Goal: Transaction & Acquisition: Purchase product/service

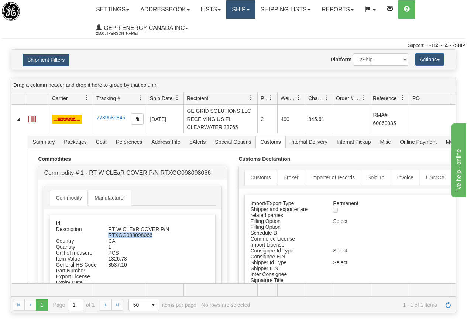
click at [244, 7] on link "Ship" at bounding box center [240, 9] width 28 height 18
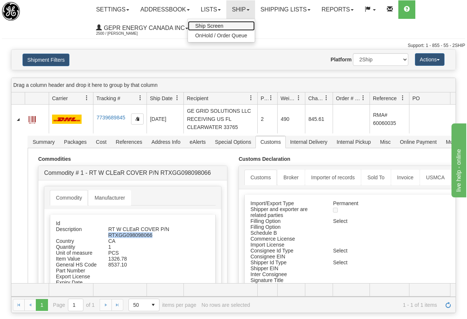
click at [213, 25] on span "Ship Screen" at bounding box center [209, 26] width 28 height 6
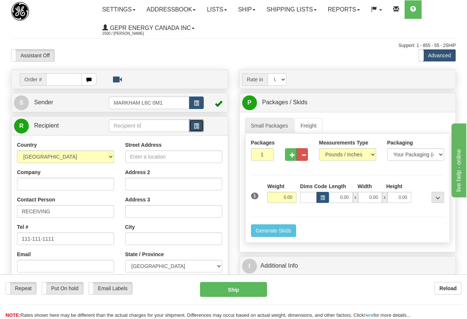
click at [196, 126] on span "button" at bounding box center [196, 126] width 5 height 5
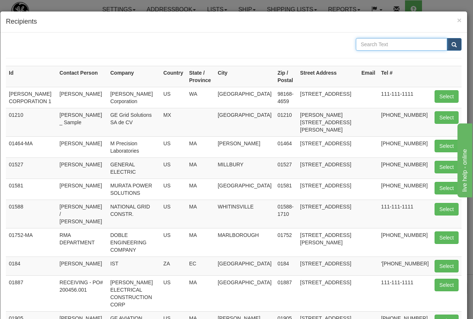
click at [362, 43] on input "text" at bounding box center [400, 44] width 91 height 13
type input "78362"
click at [451, 45] on span "submit" at bounding box center [453, 44] width 5 height 5
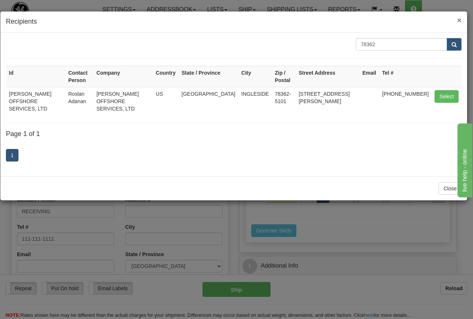
click at [458, 17] on span "×" at bounding box center [459, 20] width 4 height 8
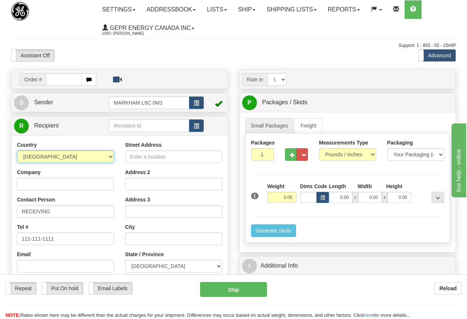
click at [72, 155] on select "AFGHANISTAN ALAND ISLANDS ALBANIA ALGERIA AMERICAN SAMOA ANDORRA ANGOLA ANGUILL…" at bounding box center [65, 156] width 97 height 13
select select "US"
click at [17, 150] on select "AFGHANISTAN ALAND ISLANDS ALBANIA ALGERIA AMERICAN SAMOA ANDORRA ANGOLA ANGUILL…" at bounding box center [65, 156] width 97 height 13
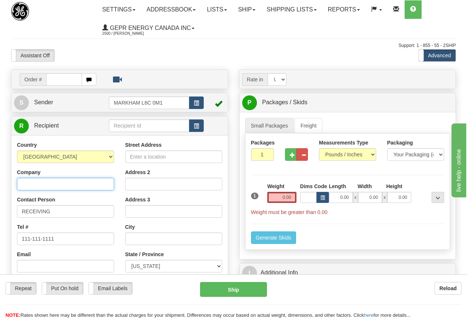
click at [41, 183] on input "Company" at bounding box center [65, 184] width 97 height 13
paste input "State Service Co. INC"
type input "State Service Co. INC"
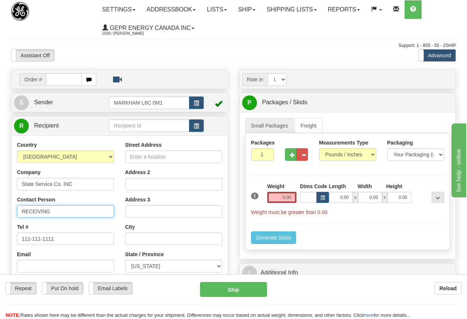
click at [52, 211] on input "RECEIVING" at bounding box center [65, 211] width 97 height 13
drag, startPoint x: 65, startPoint y: 209, endPoint x: -39, endPoint y: 201, distance: 104.4
click at [0, 201] on html "Training Course Close Toggle navigation Settings Shipping Preferences New Sende…" at bounding box center [233, 159] width 467 height 319
paste input "Edmond Sturgeon"
type input "Edmond Sturgeon"
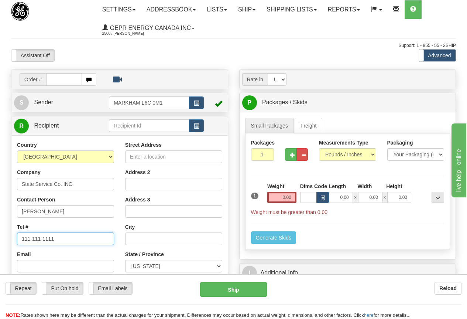
click at [57, 238] on input "111-111-1111" at bounding box center [65, 238] width 97 height 13
paste input "361.633.7125"
type input "361.633.7125"
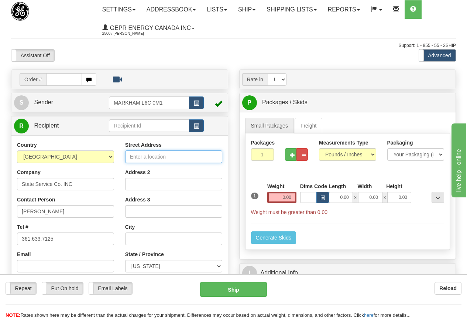
click at [145, 154] on input "Street Address" at bounding box center [173, 156] width 97 height 13
paste input "919 County Road 4714"
type input "919 County Road 4714"
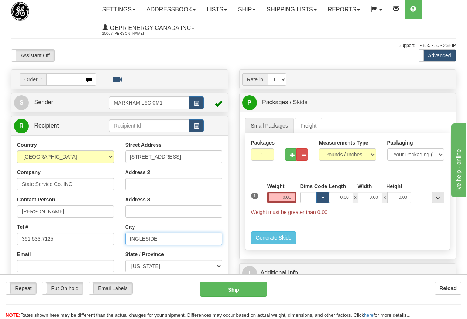
type input "INGLESIDE"
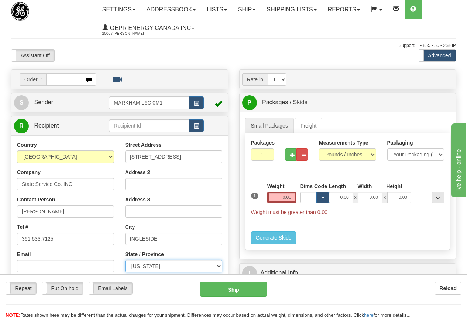
select select "TX"
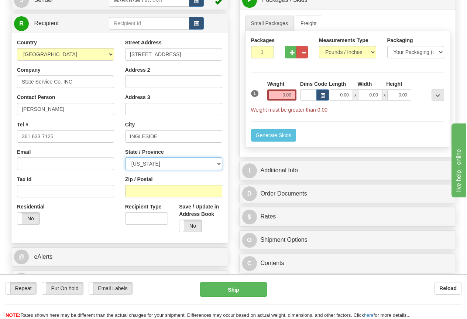
scroll to position [111, 0]
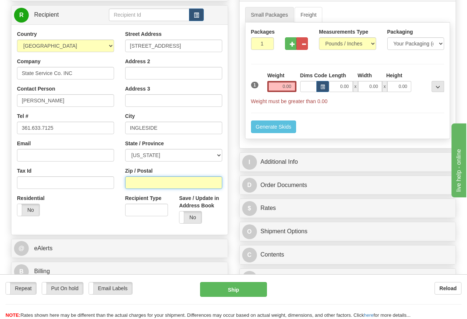
click at [137, 182] on input "Zip / Postal" at bounding box center [173, 182] width 97 height 13
type input "78362"
click at [256, 42] on input "1" at bounding box center [262, 43] width 23 height 13
click at [258, 42] on input "1" at bounding box center [262, 43] width 23 height 13
click at [260, 45] on input "1" at bounding box center [262, 43] width 23 height 13
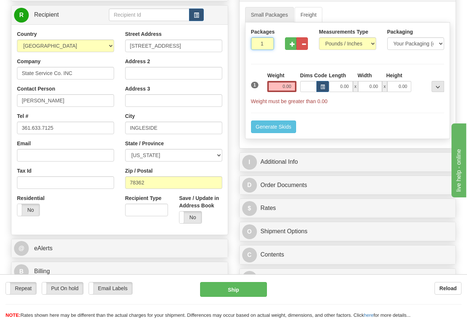
click at [260, 44] on input "1" at bounding box center [262, 43] width 23 height 13
drag, startPoint x: 257, startPoint y: 42, endPoint x: 276, endPoint y: 44, distance: 19.3
click at [276, 44] on div "Packages 1 1" at bounding box center [262, 41] width 34 height 27
type input "2"
click at [276, 88] on div "Packages 2 1 Measurements Type" at bounding box center [347, 81] width 205 height 116
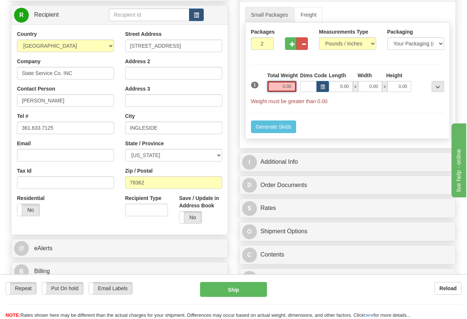
drag, startPoint x: 277, startPoint y: 84, endPoint x: 289, endPoint y: 80, distance: 12.5
click at [278, 84] on input "0.00" at bounding box center [281, 86] width 29 height 11
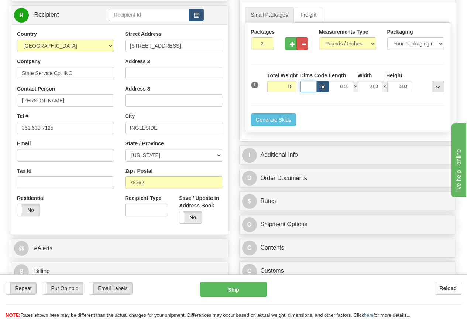
type input "18.00"
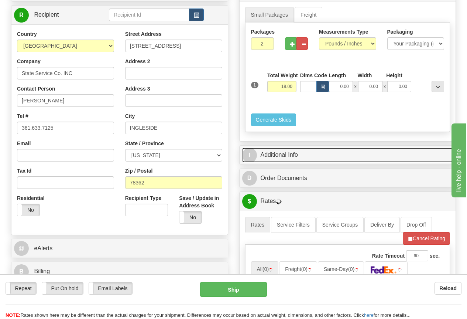
click at [286, 152] on link "I Additional Info" at bounding box center [347, 154] width 211 height 15
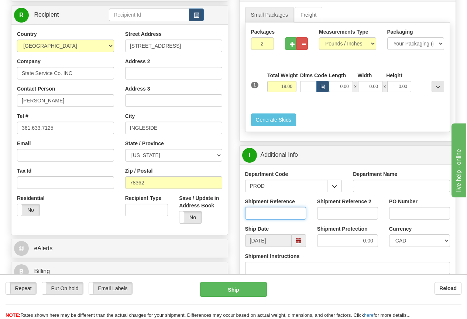
click at [257, 214] on input "Shipment Reference" at bounding box center [275, 213] width 61 height 13
paste input "Darcy Kelly"
type input "Darcy Kelly"
click at [409, 240] on select "CAD USD EUR ZAR RON ANG ARN AUD AUS AWG BBD BFR BGN BHD BMD BND BRC BRL CHP CKZ…" at bounding box center [419, 240] width 61 height 13
select select "1"
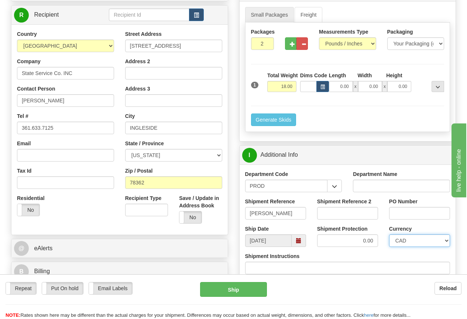
click at [389, 234] on select "CAD USD EUR ZAR RON ANG ARN AUD AUS AWG BBD BFR BGN BHD BMD BND BRC BRL CHP CKZ…" at bounding box center [419, 240] width 61 height 13
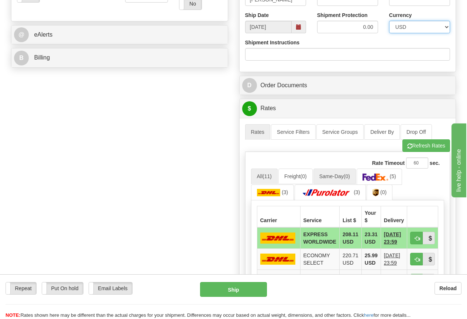
scroll to position [332, 0]
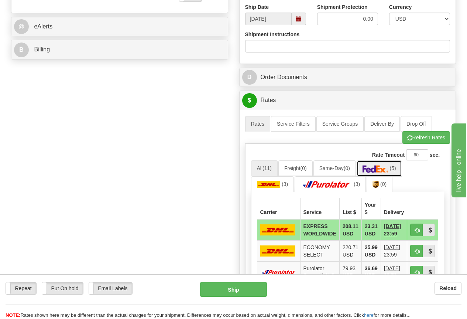
click at [386, 169] on img at bounding box center [376, 168] width 26 height 7
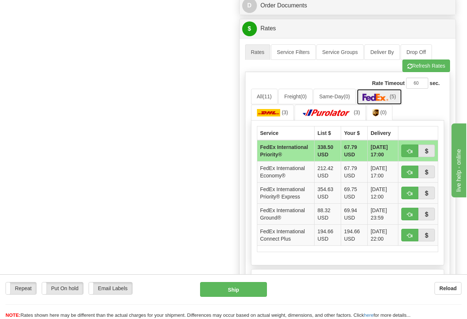
scroll to position [406, 0]
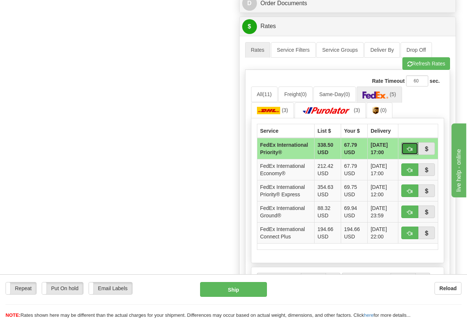
click at [409, 151] on span "button" at bounding box center [409, 149] width 5 height 5
type input "01"
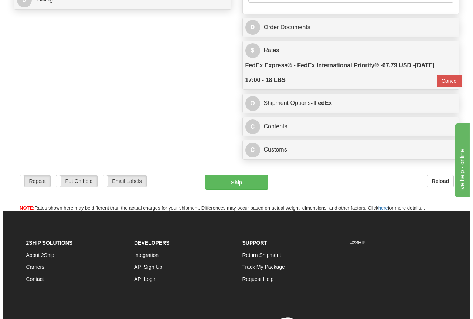
scroll to position [369, 0]
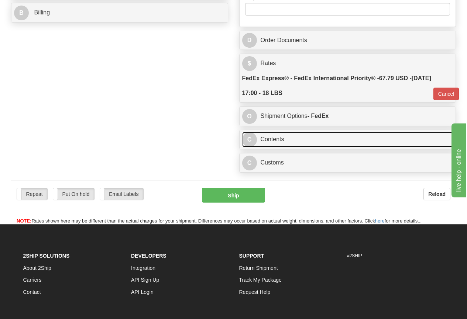
click at [268, 141] on link "C Contents" at bounding box center [347, 139] width 211 height 15
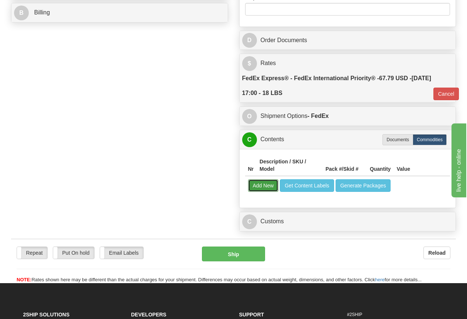
click at [266, 184] on button "Add New" at bounding box center [263, 185] width 31 height 13
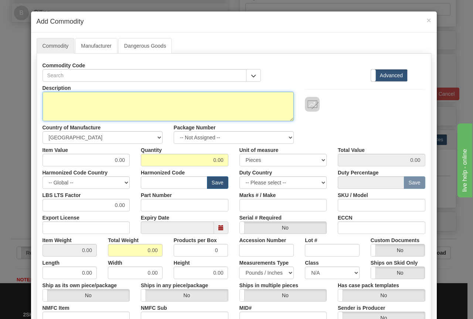
click at [63, 95] on textarea "Description" at bounding box center [167, 107] width 251 height 30
paste textarea "1704PT"
type textarea "P/N 1704PT"
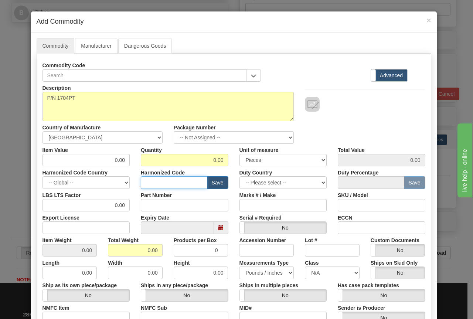
click at [148, 181] on input "text" at bounding box center [174, 182] width 66 height 13
click at [149, 201] on input "Part Number" at bounding box center [184, 205] width 87 height 13
paste input "1704PT"
type input "1704PT"
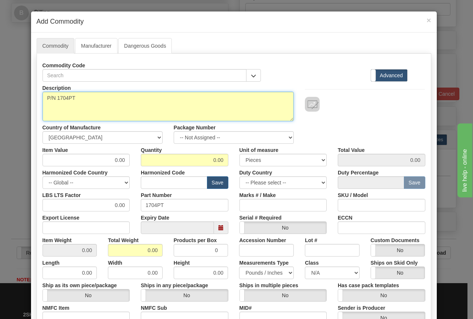
click at [79, 97] on textarea "P/N 1704PT" at bounding box center [167, 107] width 251 height 30
paste textarea "DELL MONITOR"
type textarea "P/N 1704PT DESCRIPTION: DELL MONITOR"
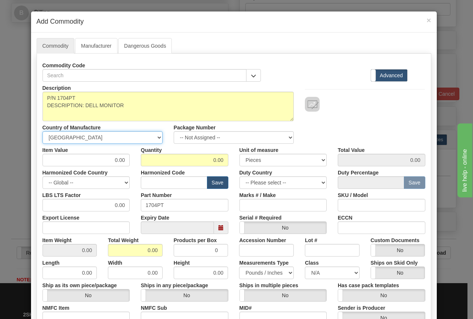
click at [91, 137] on select "-- Unknown -- AFGHANISTAN ALAND ISLANDS ALBANIA ALGERIA AMERICAN SAMOA ANDORRA …" at bounding box center [102, 137] width 120 height 13
select select "TW"
click at [42, 131] on select "-- Unknown -- AFGHANISTAN ALAND ISLANDS ALBANIA ALGERIA AMERICAN SAMOA ANDORRA …" at bounding box center [102, 137] width 120 height 13
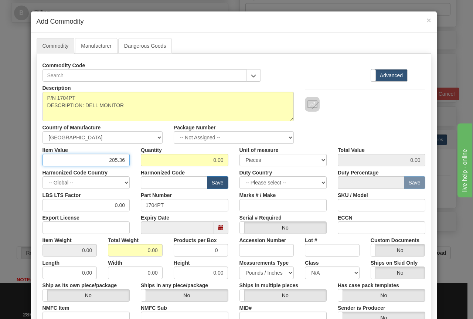
type input "205.36"
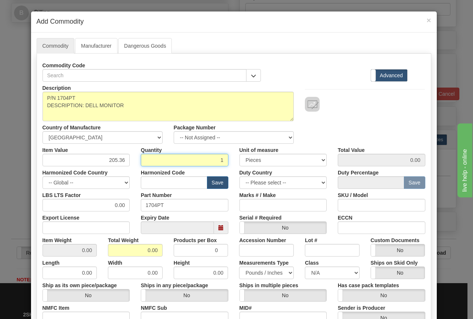
type input "1"
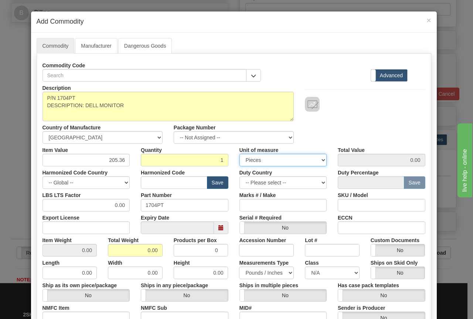
type input "205.36"
click at [148, 180] on input "text" at bounding box center [174, 182] width 66 height 13
paste input "8528.52.0000"
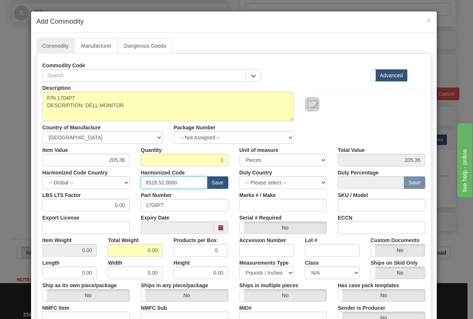
type input "8528.52.0000"
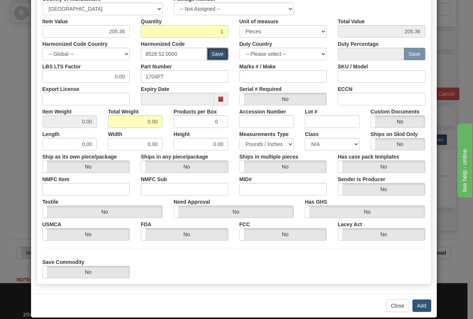
scroll to position [138, 0]
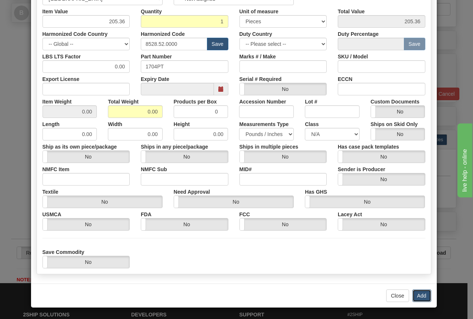
click at [419, 293] on button "Add" at bounding box center [421, 295] width 19 height 13
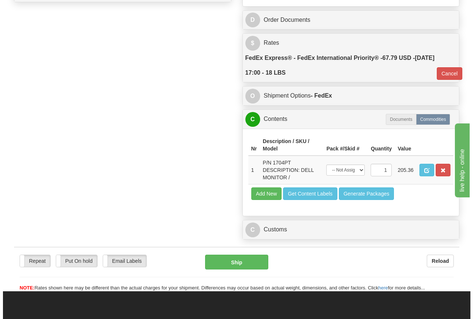
scroll to position [406, 0]
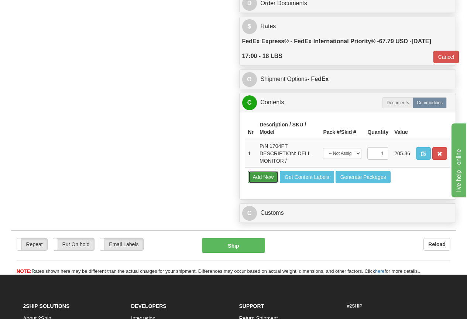
click at [268, 175] on button "Add New" at bounding box center [263, 177] width 31 height 13
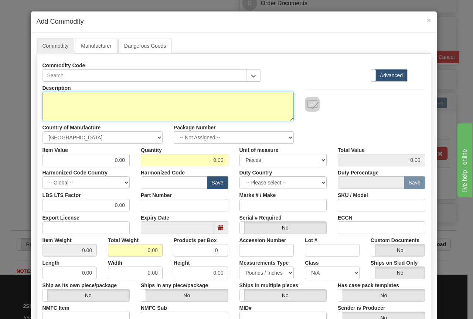
click at [67, 96] on textarea "Description" at bounding box center [167, 107] width 251 height 30
paste textarea "SK8135"
type textarea "P/N SK8135"
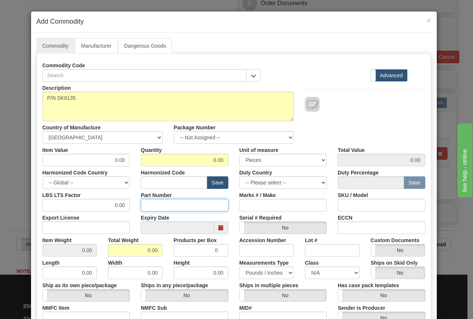
click at [157, 200] on input "Part Number" at bounding box center [184, 205] width 87 height 13
paste input "SK8135"
type input "SK8135"
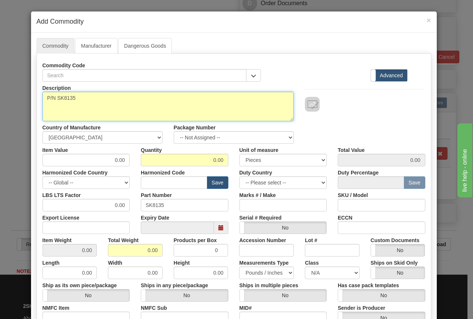
click at [55, 104] on textarea "P/N SK8135" at bounding box center [167, 107] width 251 height 30
click at [87, 103] on textarea "P/N SK8135 DESCRIPTION:" at bounding box center [167, 107] width 251 height 30
paste textarea "Dell Keyboard"
type textarea "P/N SK8135 DESCRIPTION: Dell Keyboard"
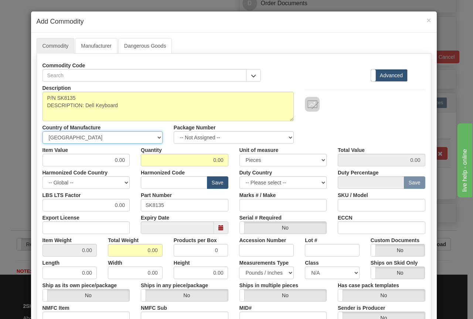
select select "TW"
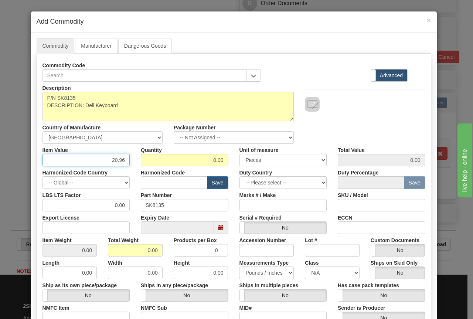
type input "20.96"
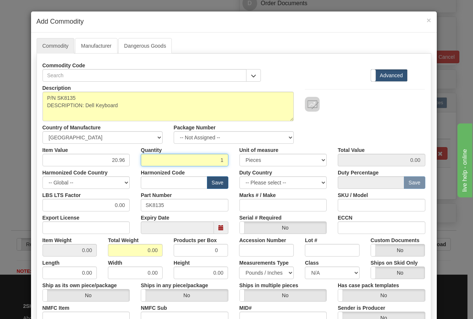
type input "1"
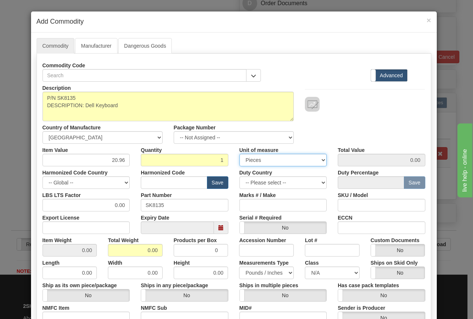
type input "20.96"
click at [145, 181] on input "text" at bounding box center [174, 182] width 66 height 13
paste input "8471.60.2000"
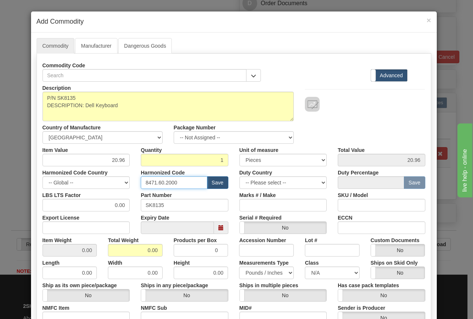
type input "8471.60.2000"
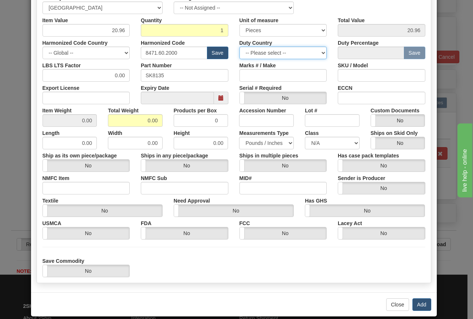
scroll to position [138, 0]
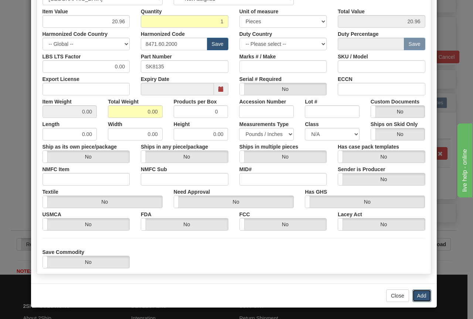
click at [414, 295] on button "Add" at bounding box center [421, 295] width 19 height 13
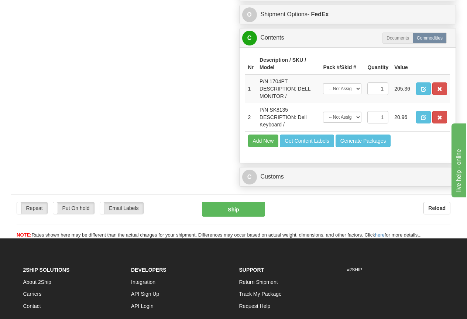
scroll to position [480, 0]
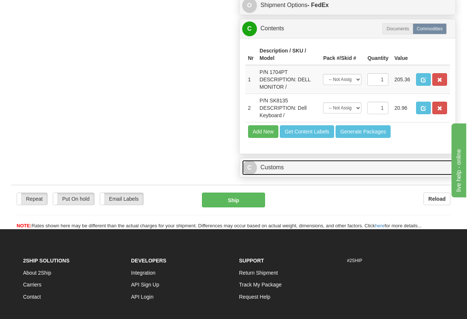
click at [278, 165] on link "C Customs" at bounding box center [347, 167] width 211 height 15
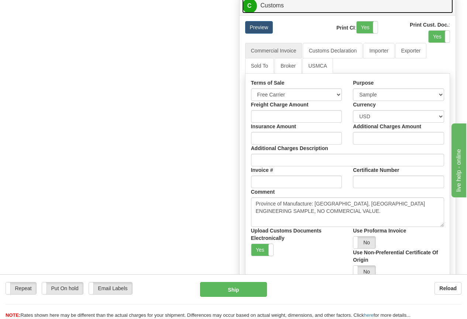
scroll to position [664, 0]
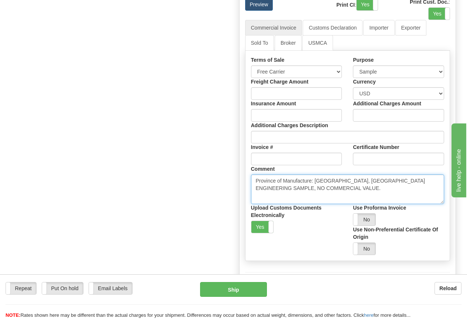
drag, startPoint x: 254, startPoint y: 182, endPoint x: 379, endPoint y: 181, distance: 124.4
click at [379, 181] on textarea "Province of Manufacture: Ontario, Canada ENGINEERING SAMPLE, NO COMMERCIAL VALU…" at bounding box center [347, 189] width 193 height 30
type textarea "ENGINEERING SAMPLE, NO COMMERCIAL VALUE."
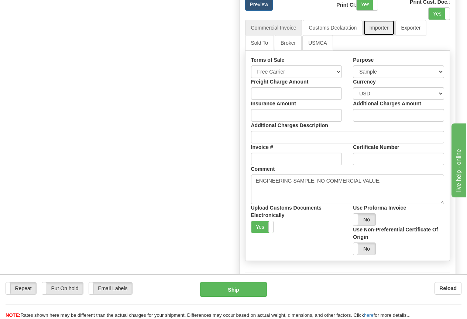
click at [383, 29] on link "Importer" at bounding box center [378, 28] width 31 height 16
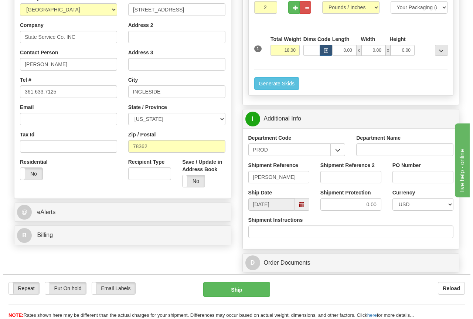
scroll to position [148, 0]
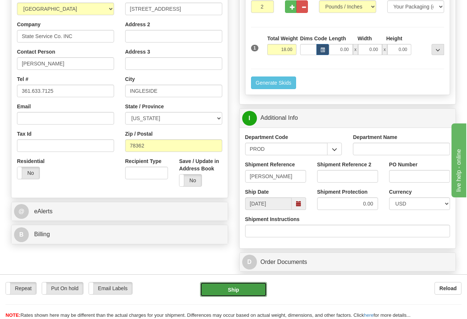
click at [241, 290] on button "Ship" at bounding box center [233, 289] width 67 height 15
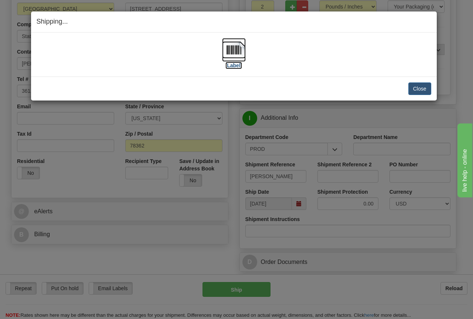
click at [234, 49] on img at bounding box center [234, 50] width 24 height 24
click at [416, 84] on button "Close" at bounding box center [419, 88] width 23 height 13
